Goal: Book appointment/travel/reservation

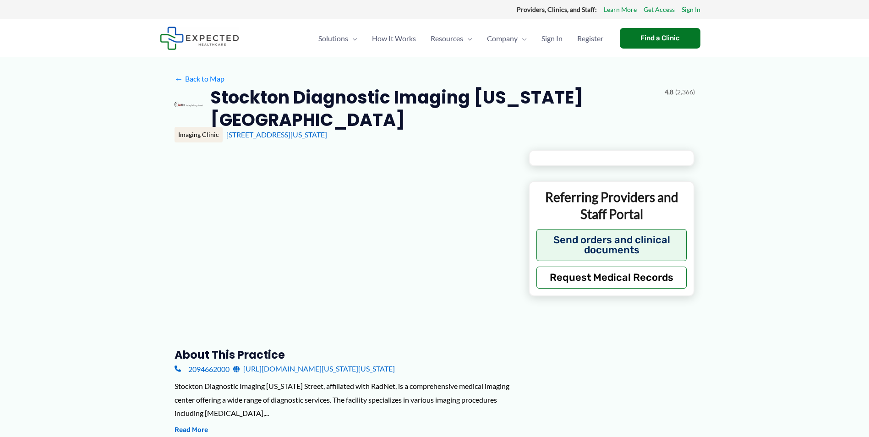
type input "**********"
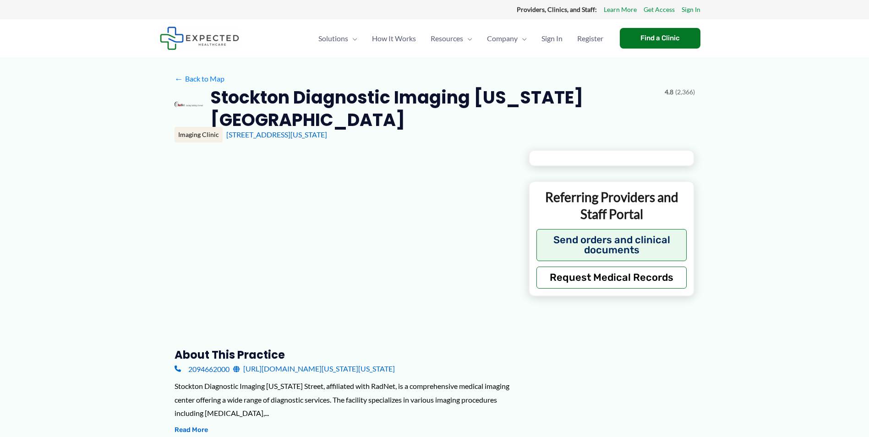
type input "**********"
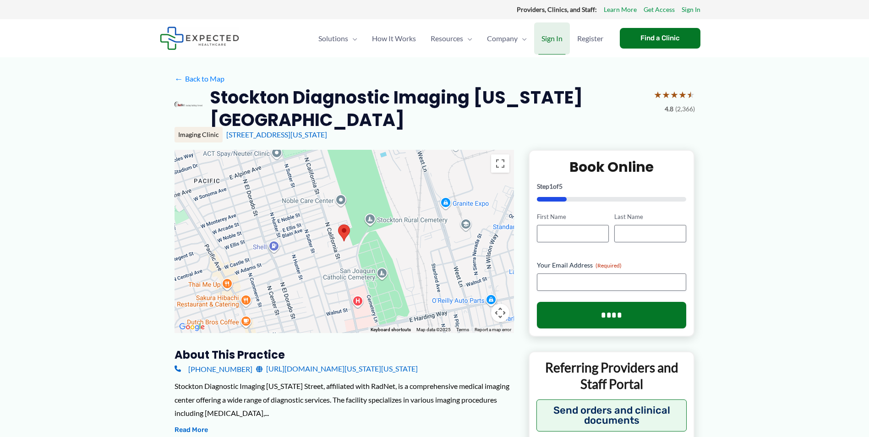
click at [548, 38] on span "Sign In" at bounding box center [552, 38] width 21 height 32
